Goal: Transaction & Acquisition: Purchase product/service

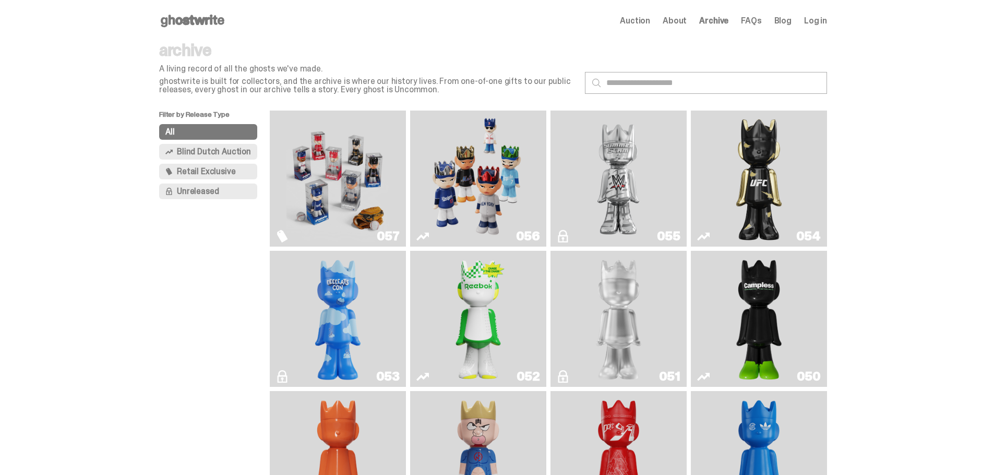
click at [329, 151] on img "Game Face (2025)" at bounding box center [338, 179] width 102 height 128
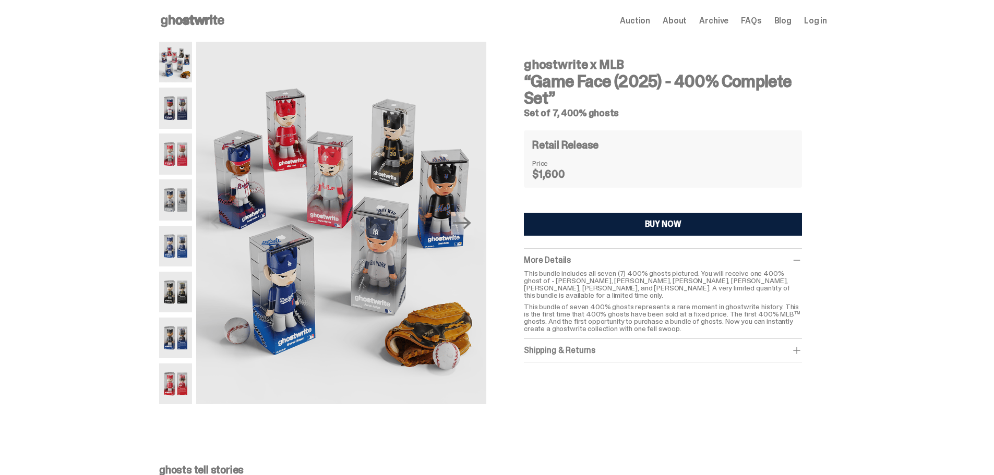
click at [655, 221] on div "BUY NOW" at bounding box center [663, 224] width 37 height 8
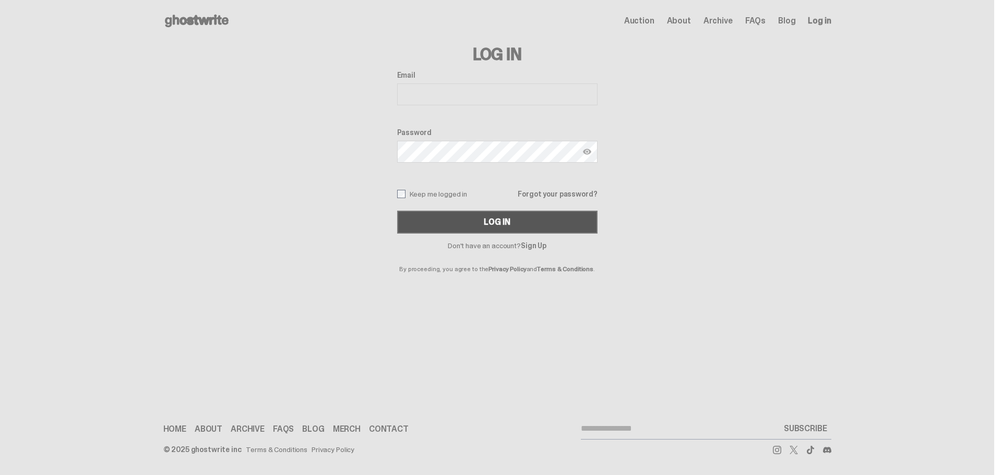
type input "**********"
click at [489, 225] on div "Log In" at bounding box center [497, 222] width 26 height 8
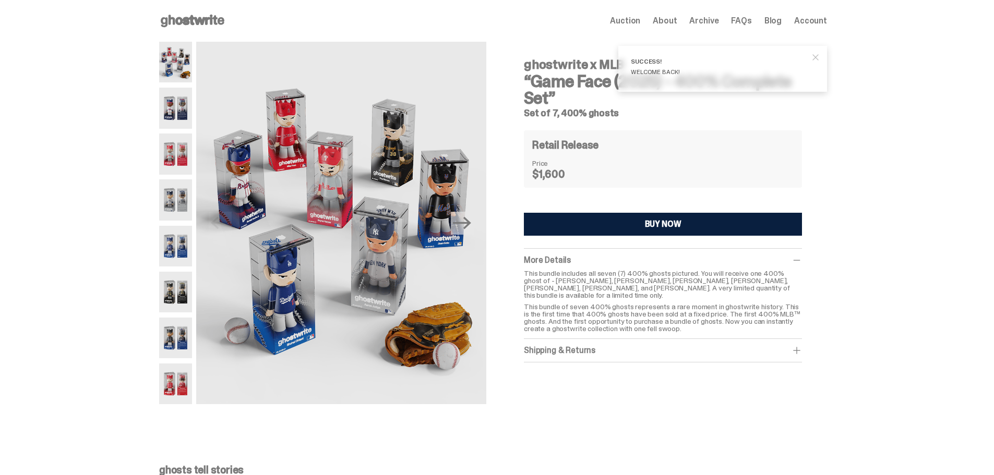
click at [802, 351] on div "Shipping & Returns $75 shipping fee per item. 1-2 Weeks Shipping. No returns. F…" at bounding box center [663, 350] width 278 height 23
click at [800, 347] on span at bounding box center [797, 351] width 10 height 10
click at [981, 287] on div "ghostwrite x MLB “Game Face (2025) - 400% Complete Set” Set of 7, 400% ghosts P…" at bounding box center [493, 228] width 986 height 373
click at [821, 55] on span "close" at bounding box center [816, 57] width 10 height 10
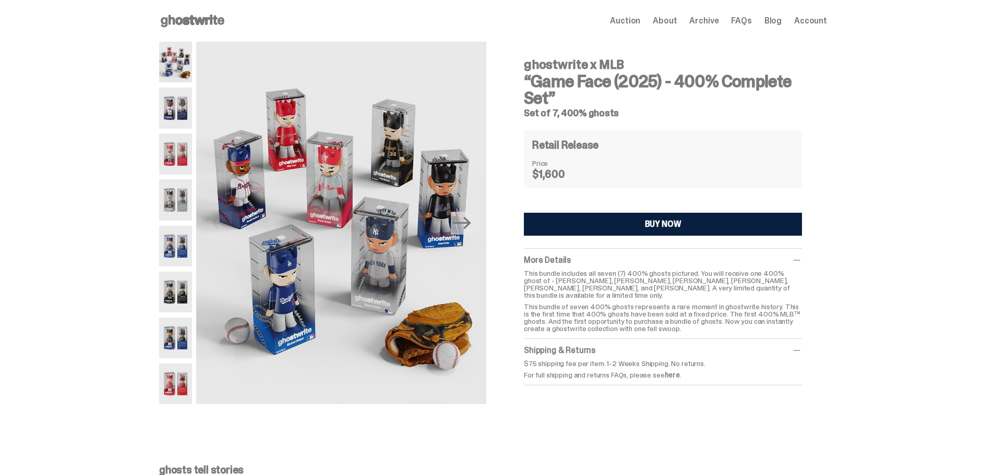
click at [192, 295] on img at bounding box center [175, 292] width 33 height 41
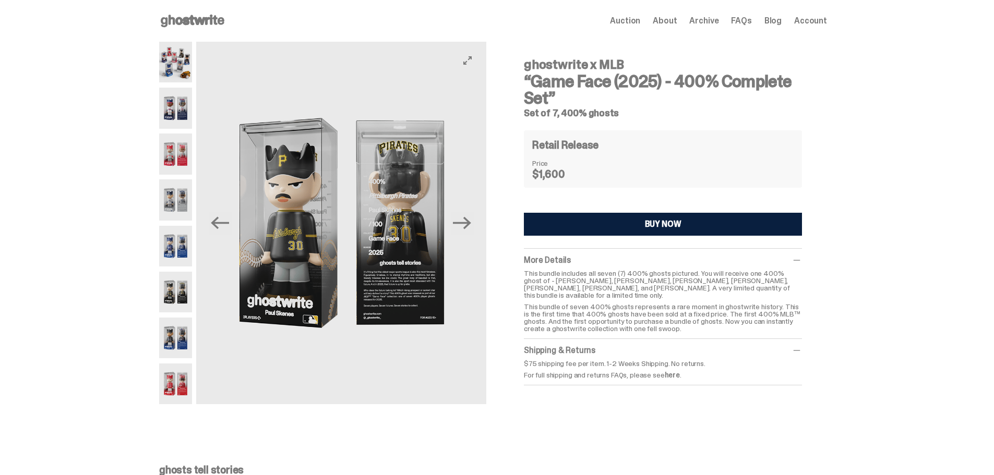
click at [403, 301] on img at bounding box center [341, 223] width 290 height 363
click at [176, 206] on img at bounding box center [175, 200] width 33 height 41
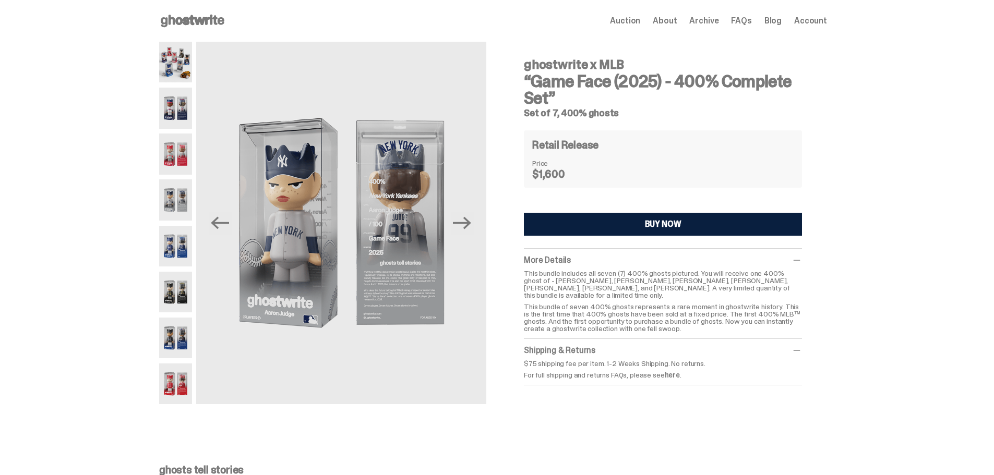
click at [175, 295] on img at bounding box center [175, 292] width 33 height 41
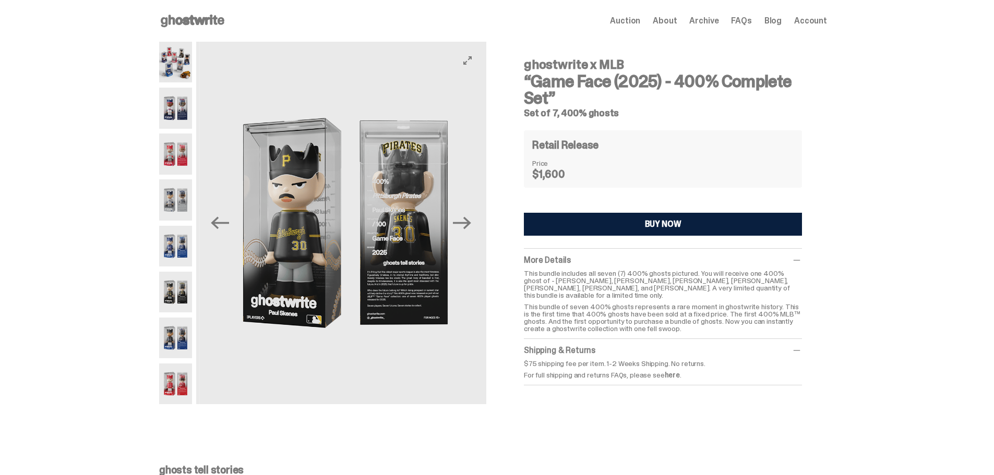
click at [199, 352] on img at bounding box center [54, 223] width 290 height 363
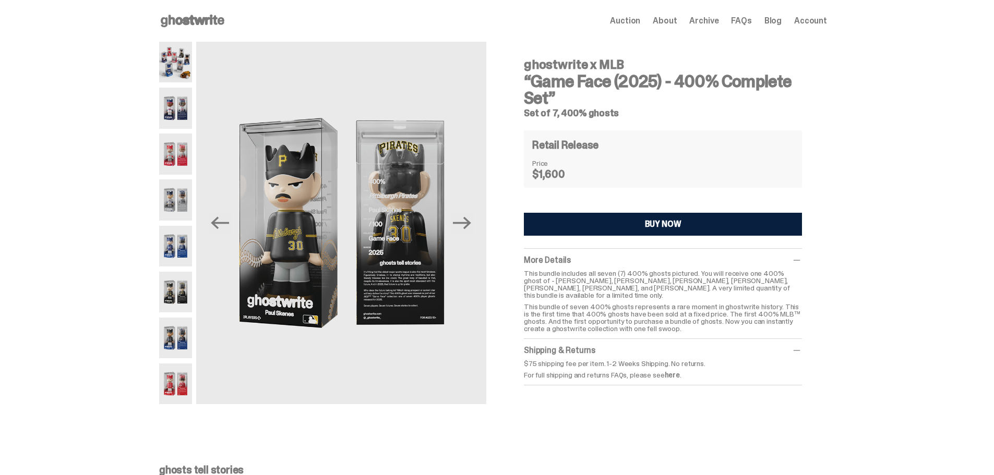
click at [188, 352] on img at bounding box center [175, 338] width 33 height 41
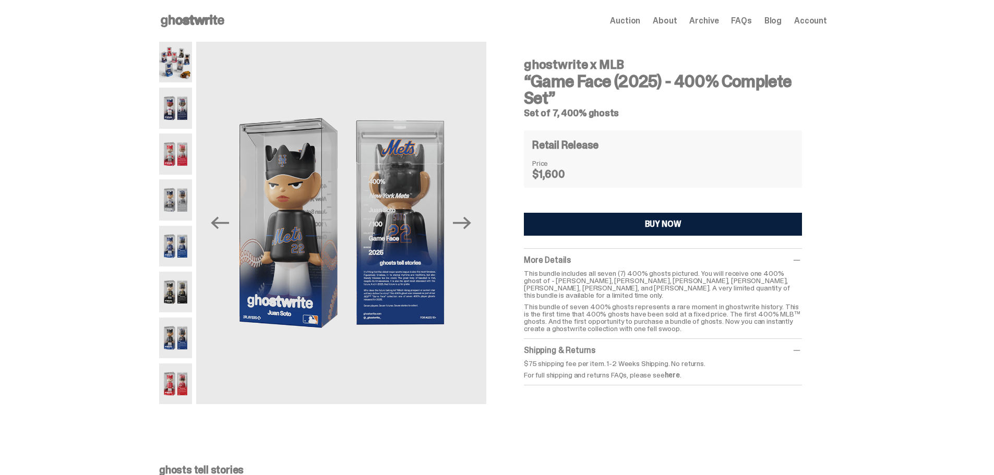
click at [187, 380] on img at bounding box center [175, 384] width 33 height 41
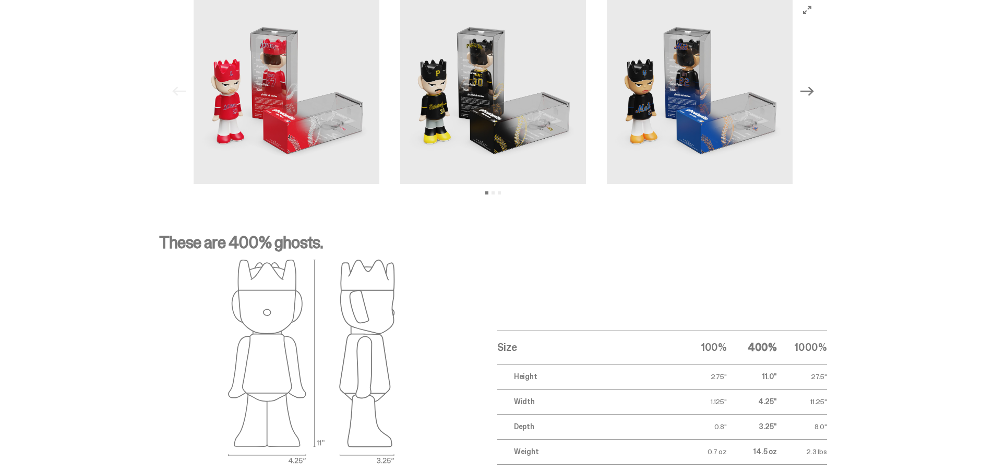
scroll to position [1330, 0]
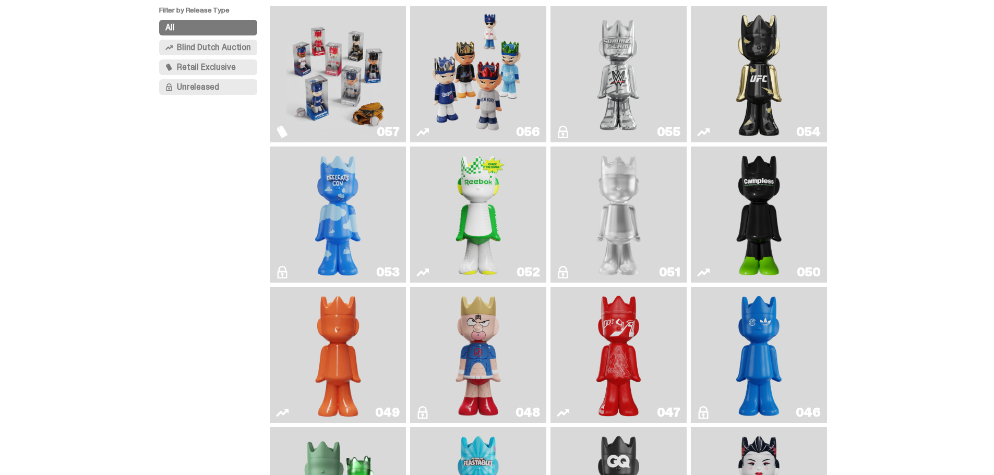
scroll to position [157, 0]
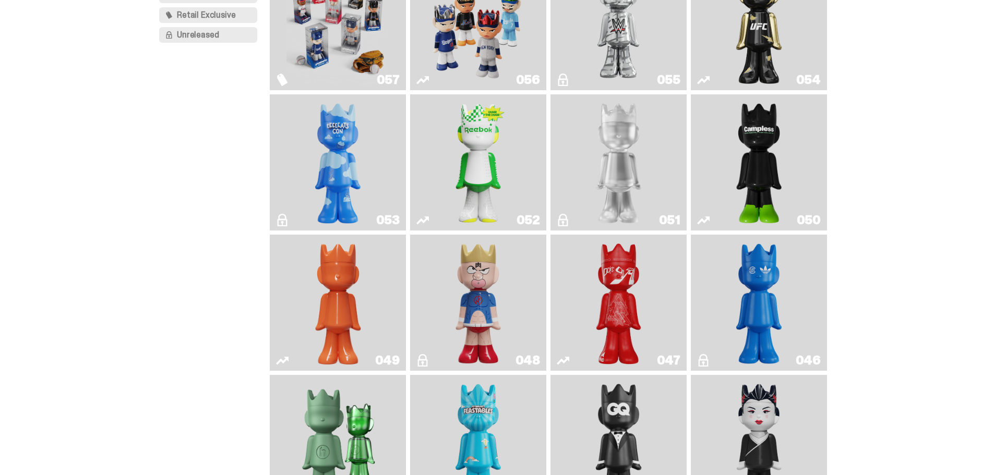
click at [469, 28] on img "Game Face (2025)" at bounding box center [478, 22] width 102 height 128
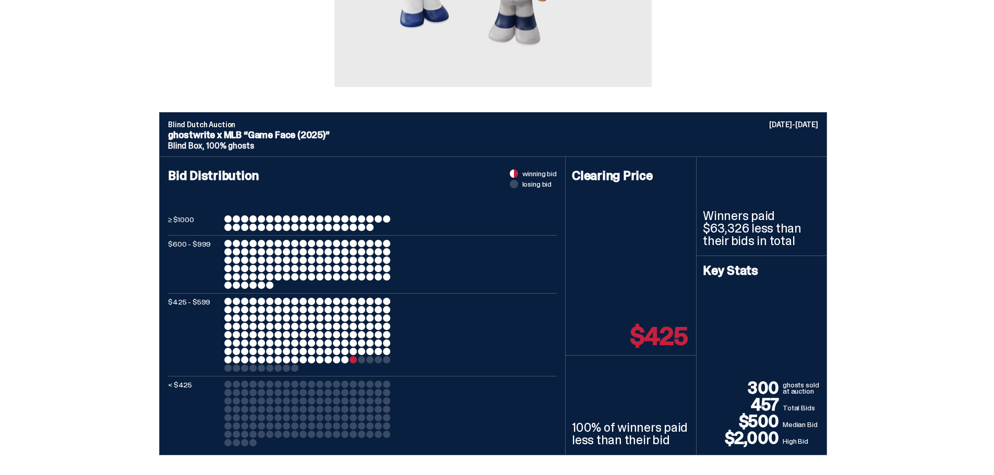
scroll to position [313, 0]
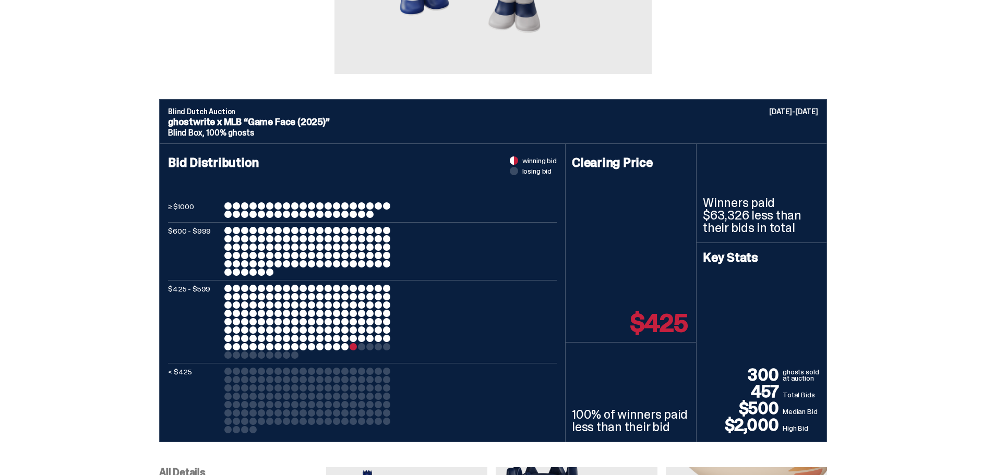
drag, startPoint x: 673, startPoint y: 232, endPoint x: 968, endPoint y: 346, distance: 316.6
click at [968, 346] on div "Blind Dutch Auction August 05-08, 2025 ghostwrite x MLB “Game Face (2025)” Blin…" at bounding box center [493, 270] width 986 height 343
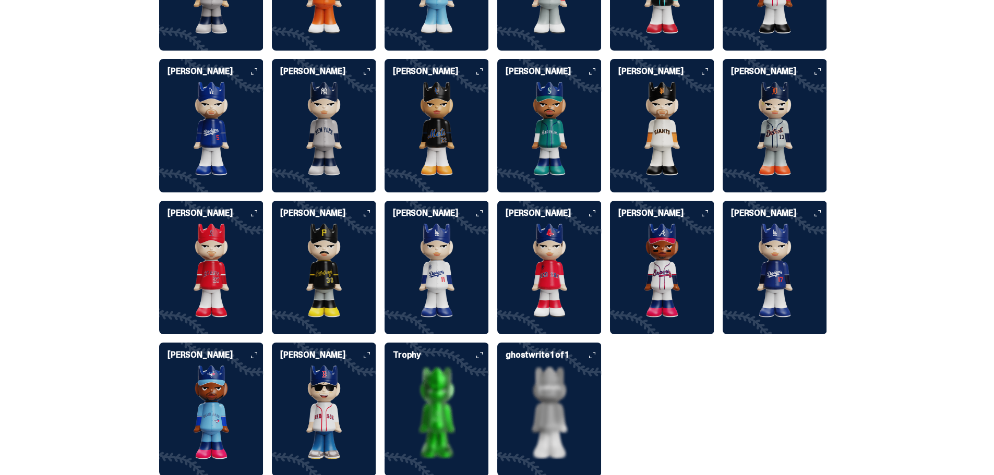
scroll to position [2818, 0]
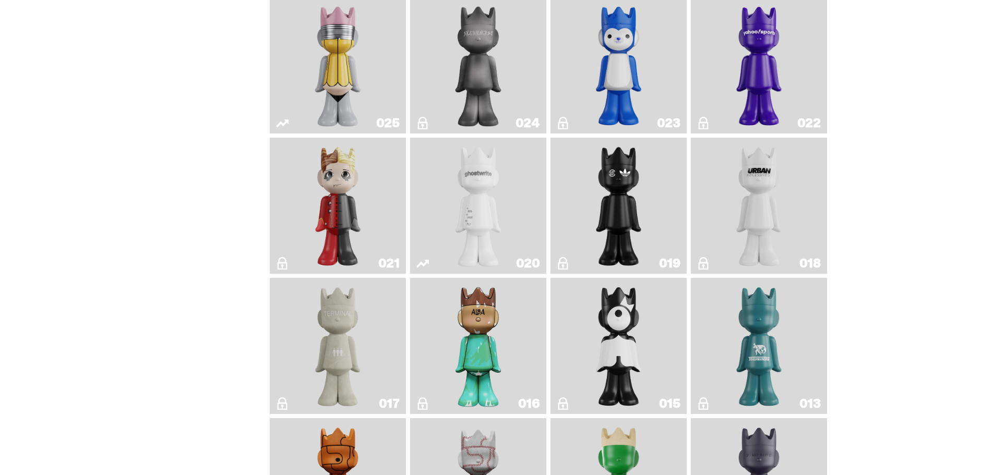
scroll to position [1305, 0]
